Goal: Information Seeking & Learning: Learn about a topic

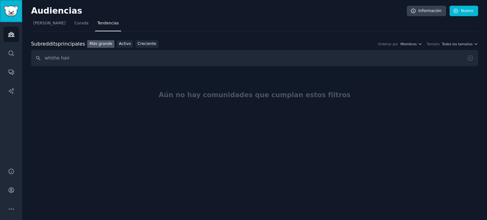
click at [12, 11] on img "Barra lateral" at bounding box center [11, 11] width 15 height 11
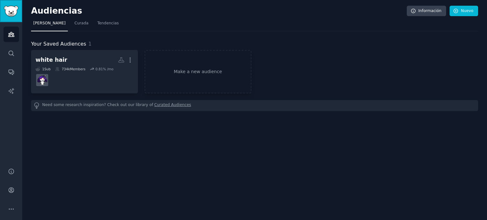
click at [12, 11] on img "Barra lateral" at bounding box center [11, 11] width 15 height 11
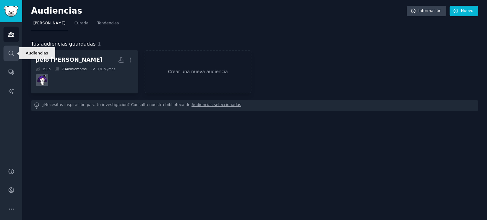
click at [11, 54] on icon "Barra lateral" at bounding box center [11, 53] width 7 height 7
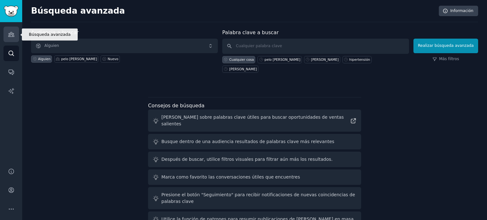
click at [11, 33] on icon "Barra lateral" at bounding box center [11, 34] width 7 height 7
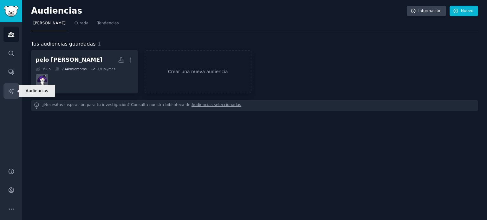
click at [12, 90] on icon "Barra lateral" at bounding box center [10, 90] width 5 height 5
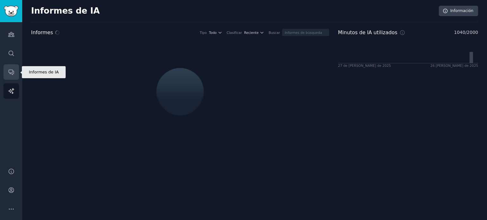
click at [6, 70] on link "Conversaciones" at bounding box center [11, 72] width 16 height 16
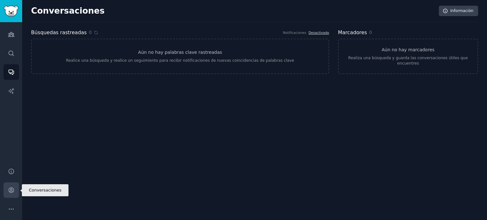
click at [10, 191] on icon "Barra lateral" at bounding box center [11, 190] width 7 height 7
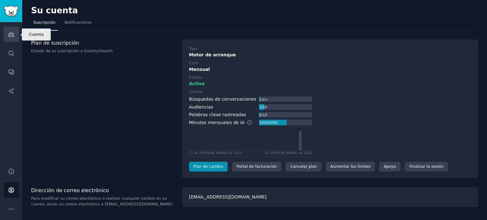
click at [4, 34] on link "Audiencias" at bounding box center [11, 35] width 16 height 16
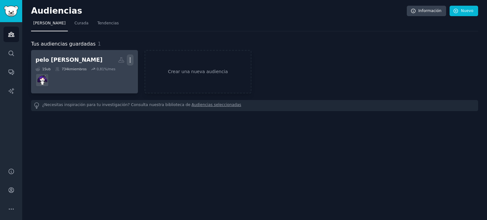
click at [131, 61] on icon "button" at bounding box center [130, 60] width 7 height 7
click at [112, 73] on p "Delete" at bounding box center [113, 73] width 15 height 7
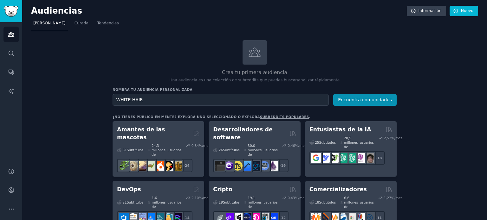
type input "WHITE HAIR"
click at [333, 94] on button "Encuentra comunidades" at bounding box center [364, 100] width 63 height 12
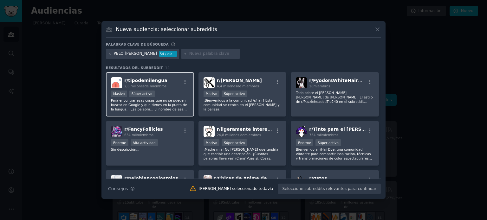
drag, startPoint x: 173, startPoint y: 81, endPoint x: 177, endPoint y: 79, distance: 3.5
click at [177, 79] on div "r/ tipodemilengua 2,6 millones de miembros" at bounding box center [150, 82] width 78 height 11
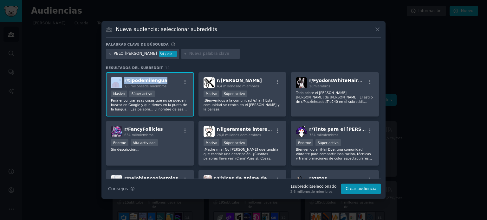
drag, startPoint x: 125, startPoint y: 80, endPoint x: 168, endPoint y: 79, distance: 42.8
click at [168, 79] on div "r/ tipodemilengua 2,6 millones de miembros" at bounding box center [150, 82] width 78 height 11
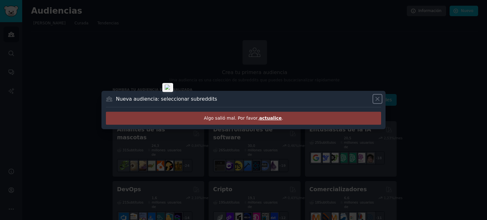
click at [377, 99] on icon at bounding box center [377, 99] width 7 height 7
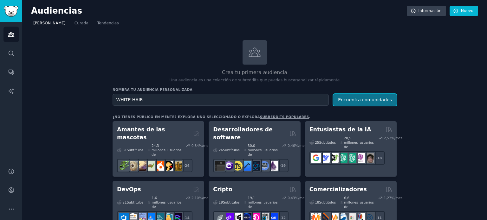
click at [360, 99] on font "Encuentra comunidades" at bounding box center [365, 99] width 54 height 5
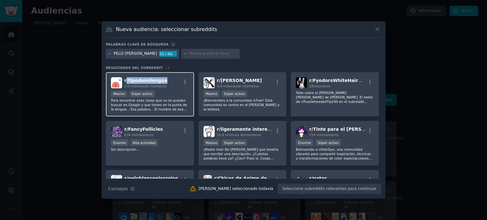
copy span "/ tipodemilengua"
copy span "r/ tipodemilengua"
drag, startPoint x: 167, startPoint y: 80, endPoint x: 123, endPoint y: 80, distance: 44.4
click at [123, 80] on div "r/ tipodemilengua 2,6 millones de miembros" at bounding box center [150, 82] width 78 height 11
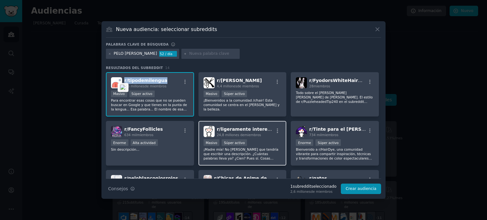
scroll to position [63, 0]
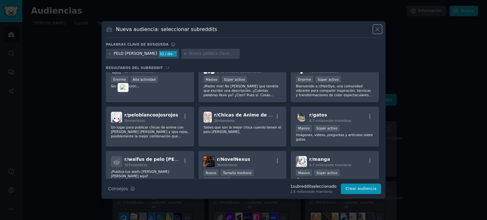
click at [376, 28] on icon at bounding box center [377, 29] width 3 height 3
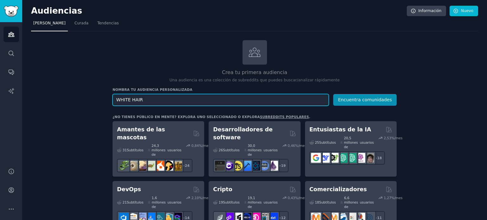
drag, startPoint x: 148, startPoint y: 103, endPoint x: 91, endPoint y: 106, distance: 57.1
type input "CANAS"
click at [333, 94] on button "Encuentra comunidades" at bounding box center [364, 100] width 63 height 12
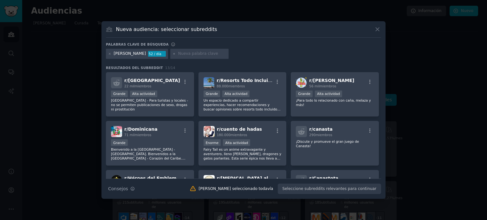
click at [377, 29] on icon at bounding box center [377, 29] width 3 height 3
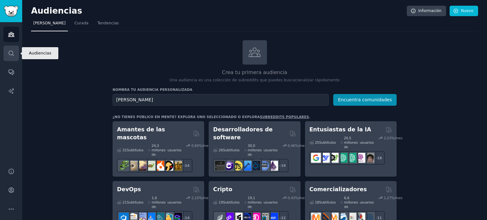
click at [8, 57] on link "Buscar" at bounding box center [11, 54] width 16 height 16
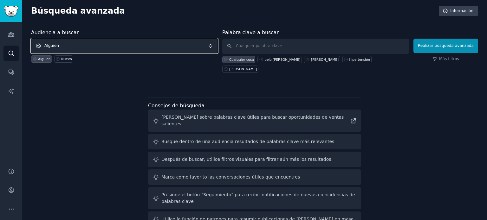
click at [117, 43] on span "Alguien" at bounding box center [124, 46] width 187 height 15
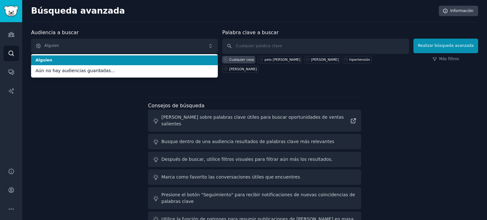
drag, startPoint x: 85, startPoint y: 70, endPoint x: 60, endPoint y: 58, distance: 28.2
click at [60, 58] on ul "Alguien Aún no hay audiencias guardadas..." at bounding box center [124, 65] width 187 height 23
click at [59, 58] on span "Alguien" at bounding box center [125, 61] width 178 height 6
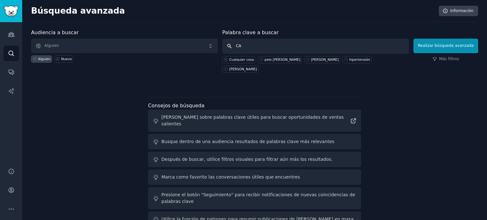
type input "C"
type input "Whithe Hair"
click button "Realizar búsqueda avanzada" at bounding box center [445, 46] width 65 height 15
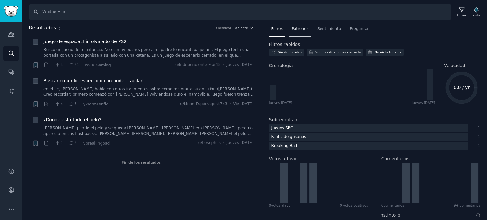
click at [303, 28] on font "Patrones" at bounding box center [300, 29] width 17 height 4
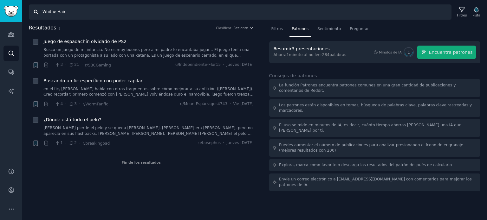
click at [82, 12] on input "Whithe Hair" at bounding box center [240, 11] width 423 height 15
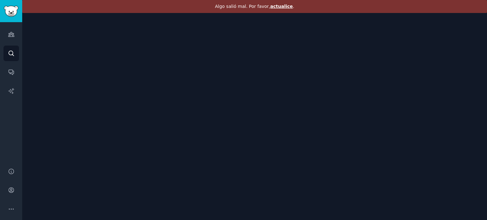
click at [278, 7] on font "actualice" at bounding box center [281, 6] width 23 height 5
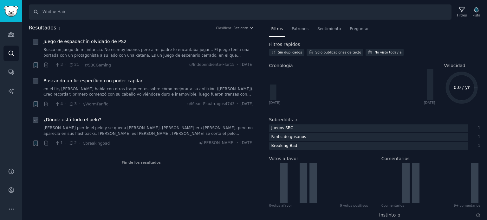
click at [71, 143] on icon at bounding box center [71, 143] width 3 height 3
click at [70, 143] on icon at bounding box center [72, 143] width 6 height 4
click at [94, 144] on font "r/breakingbad" at bounding box center [95, 143] width 27 height 4
click at [69, 143] on icon at bounding box center [72, 143] width 6 height 4
click at [72, 130] on font "[PERSON_NAME] pierde el pelo y se queda [PERSON_NAME]. [PERSON_NAME] era [PERSO…" at bounding box center [148, 142] width 210 height 32
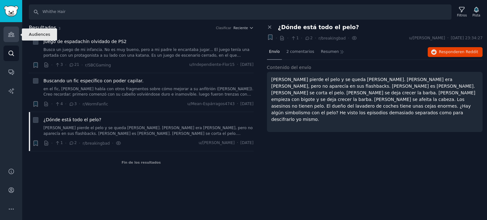
click at [13, 31] on icon "Barra lateral" at bounding box center [11, 34] width 7 height 7
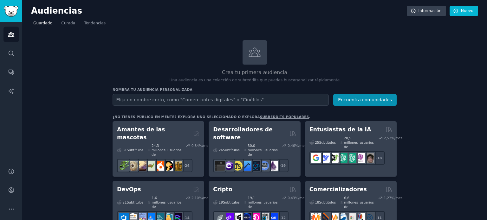
click at [207, 100] on input "text" at bounding box center [221, 100] width 216 height 12
type input "[PERSON_NAME] hair"
click at [333, 94] on button "Encuentra comunidades" at bounding box center [364, 100] width 63 height 12
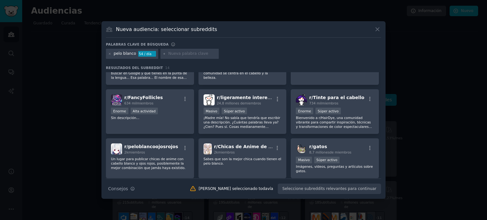
scroll to position [8, 0]
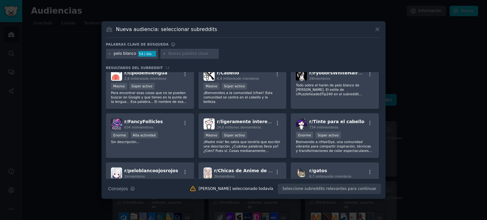
click at [383, 28] on div "Nueva audiencia: seleccionar subreddits Palabras clave de búsqueda Pruebe con 2…" at bounding box center [243, 110] width 284 height 178
